Goal: Find specific page/section: Find specific page/section

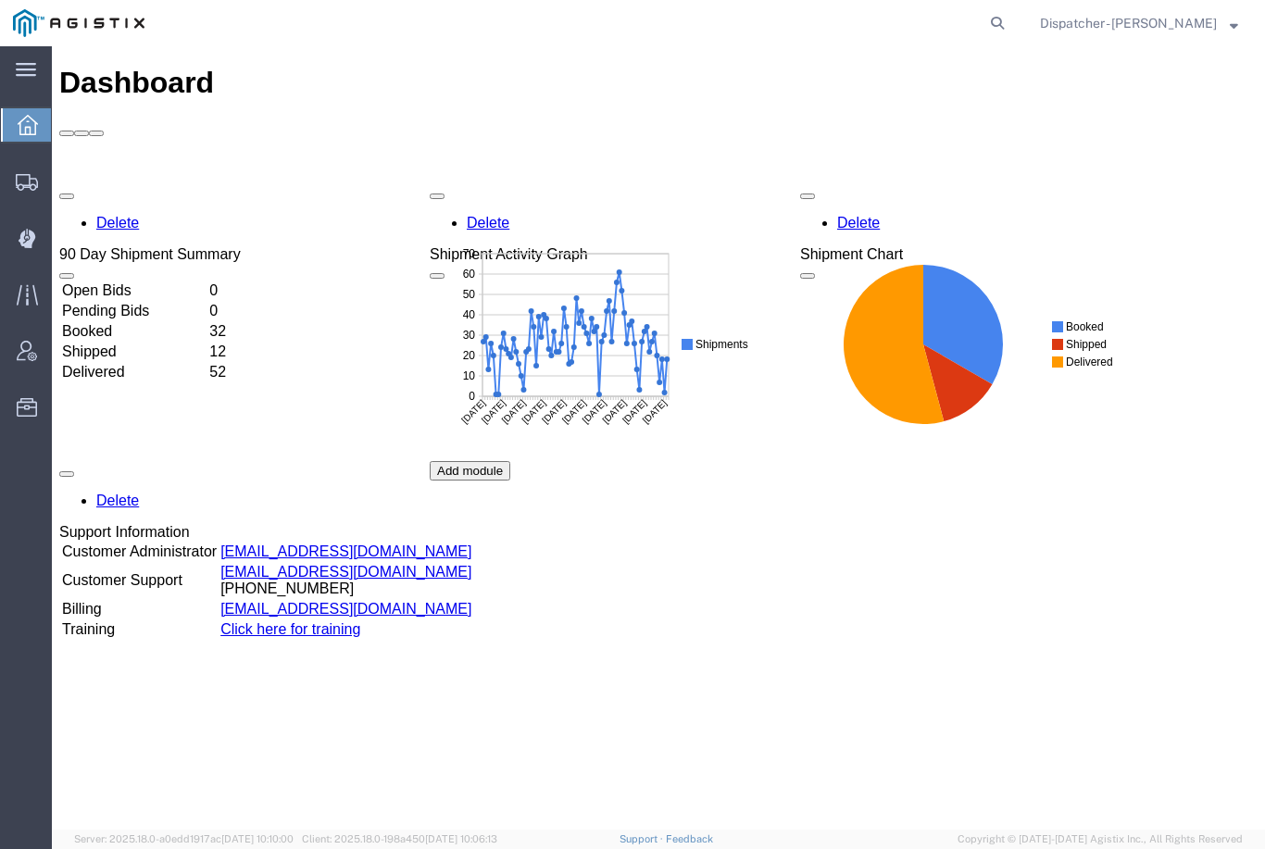
click at [37, 235] on div at bounding box center [27, 237] width 52 height 37
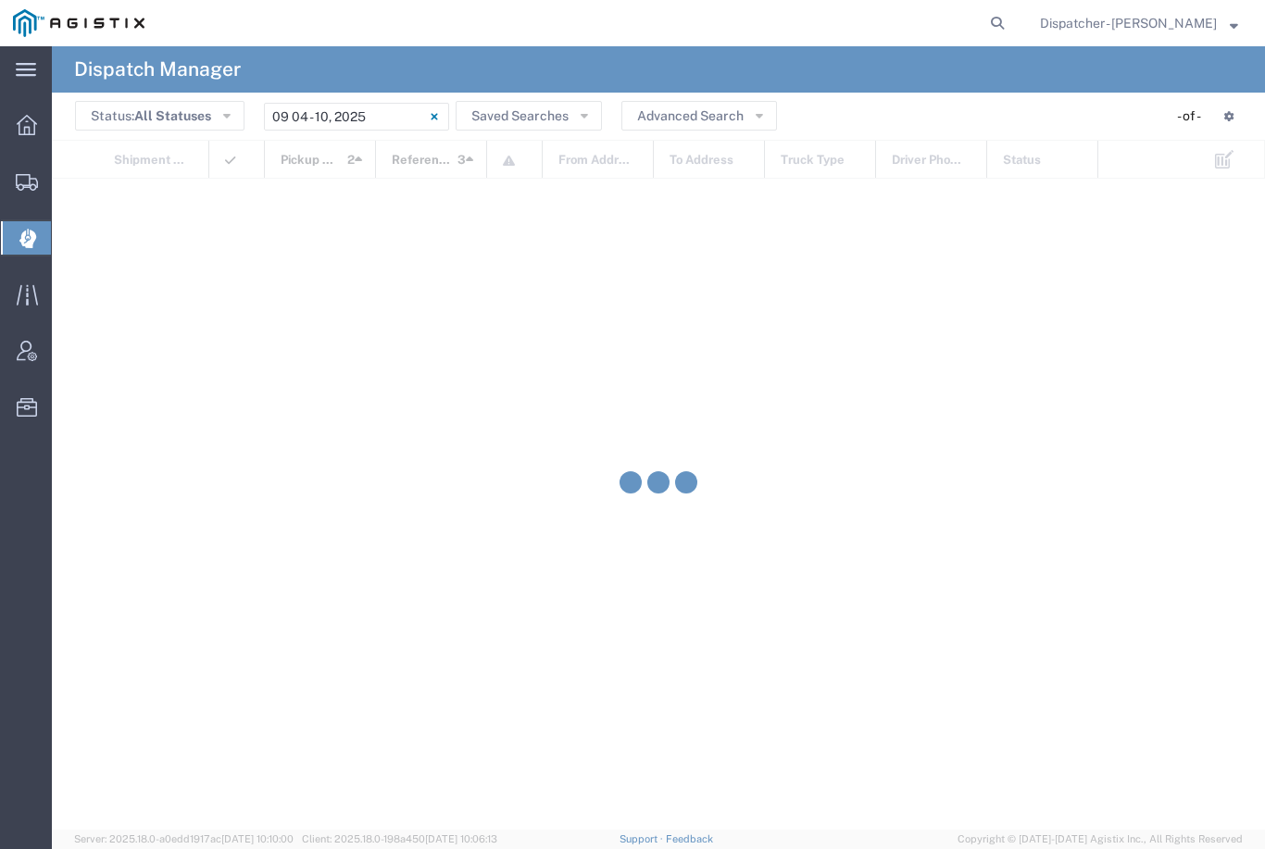
click at [362, 111] on input "09/04/2025 - 09/10/2025" at bounding box center [356, 117] width 185 height 28
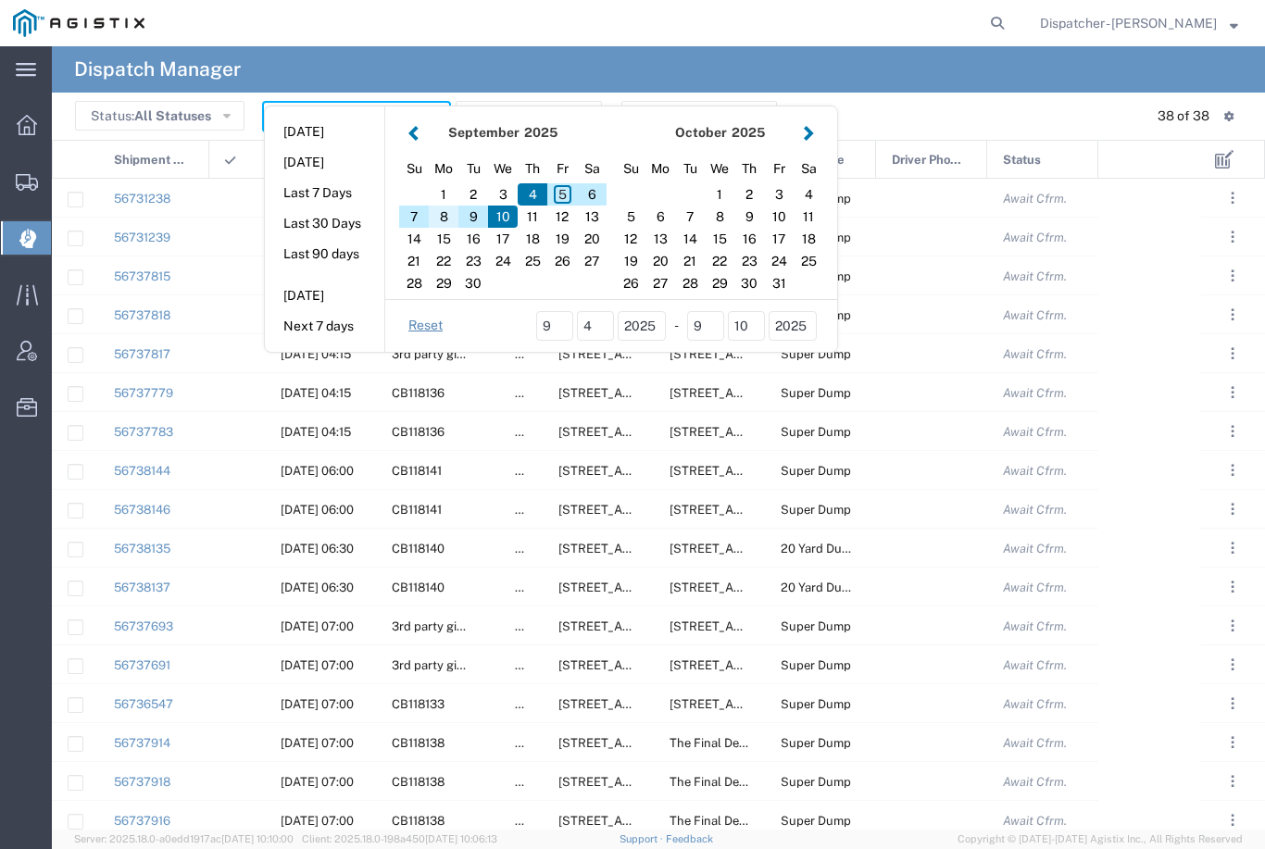
click at [450, 218] on div "8" at bounding box center [444, 217] width 30 height 22
click at [451, 208] on div "8" at bounding box center [444, 217] width 30 height 22
type input "09/08/2025"
type input "09/08/2025 - 09/08/2025"
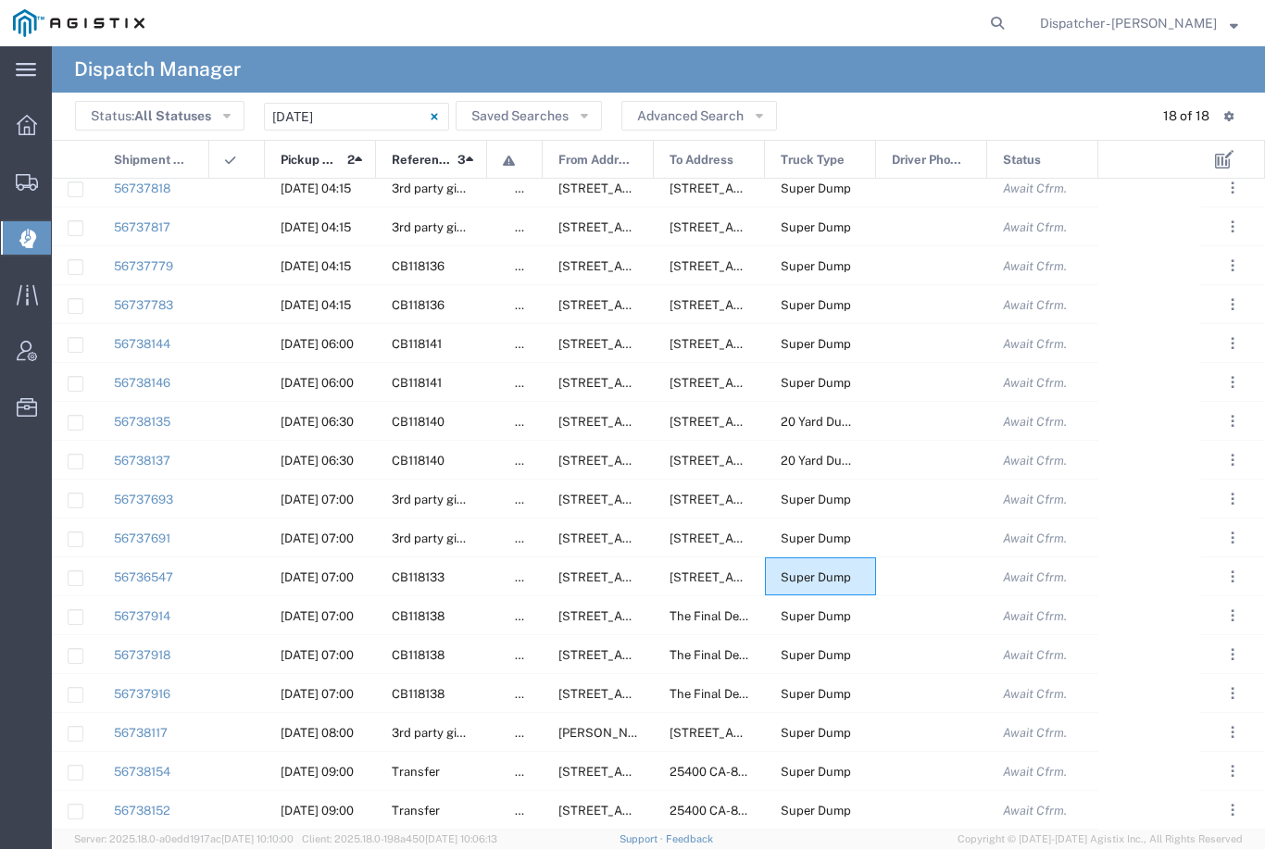
scroll to position [49, 0]
